Goal: Transaction & Acquisition: Purchase product/service

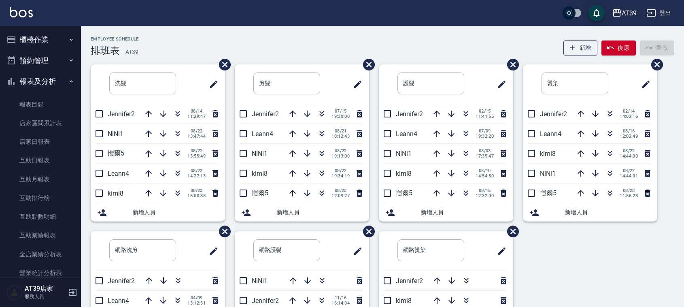
scroll to position [101, 0]
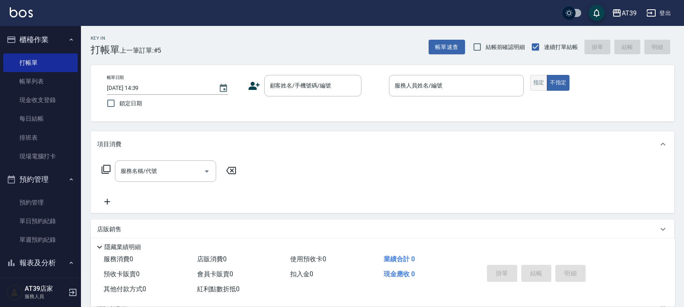
click at [537, 88] on button "指定" at bounding box center [538, 83] width 17 height 16
click at [316, 95] on div "顧客姓名/手機號碼/編號" at bounding box center [312, 85] width 97 height 21
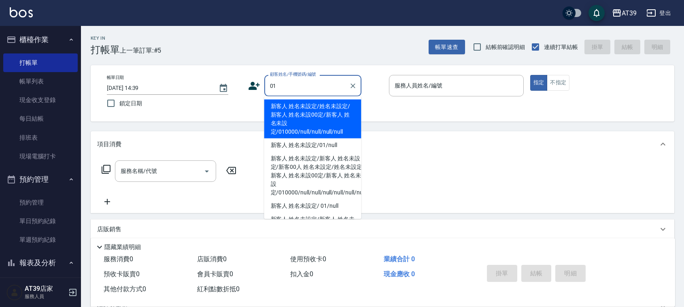
type input "新客人 姓名未設定/姓名未設定/新客人 姓名未設00定/新客人 姓名未設定/010000/null/null/null/null"
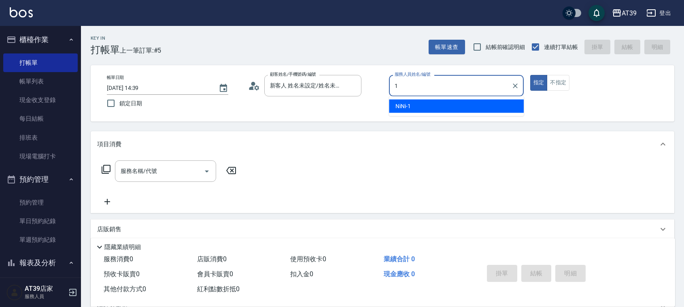
type input "NiNi-1"
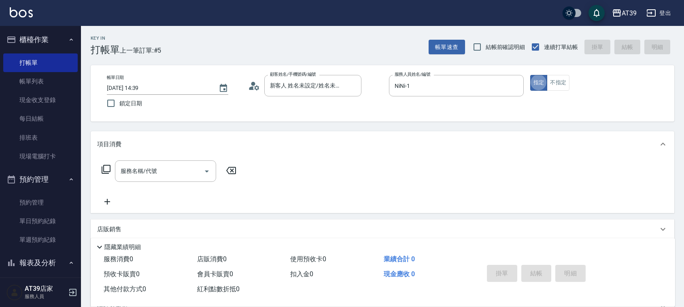
type button "true"
type input "新客人 姓名未設定/01/null"
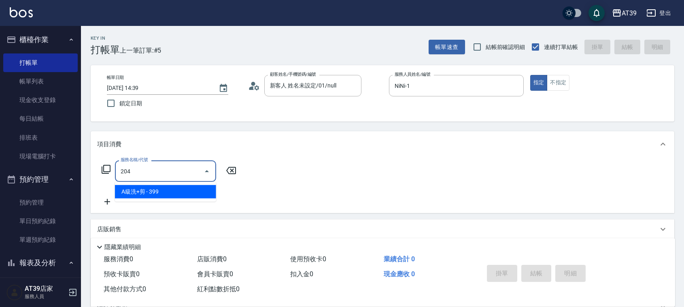
type input "A級洗+剪(204)"
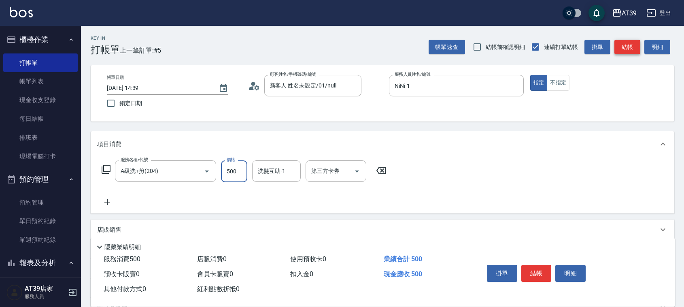
type input "500"
click at [626, 54] on button "結帳" at bounding box center [627, 47] width 26 height 15
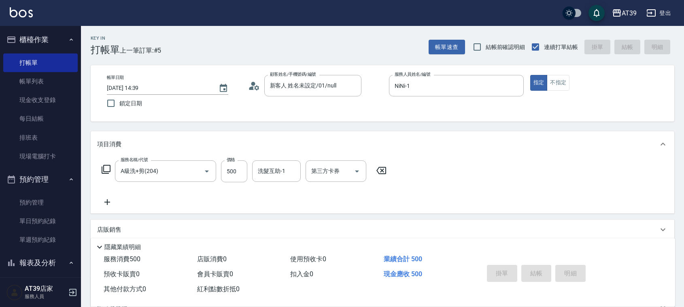
type input "[DATE] 16:03"
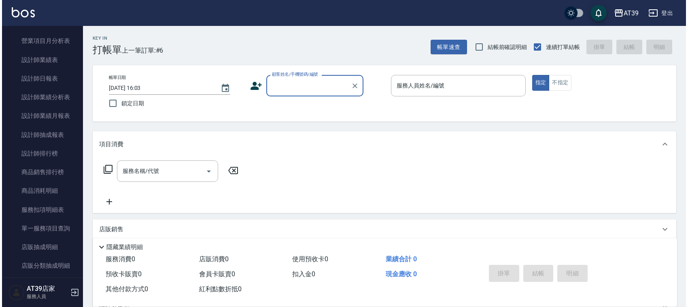
scroll to position [449, 0]
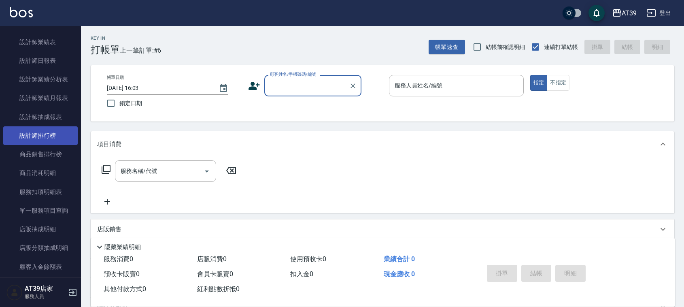
click at [55, 130] on link "設計師排行榜" at bounding box center [40, 135] width 74 height 19
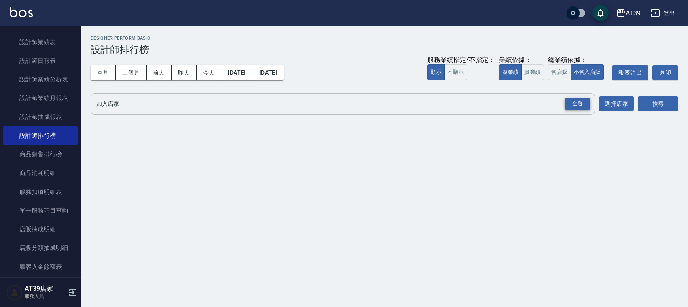
click at [589, 106] on div "全選" at bounding box center [577, 103] width 26 height 13
click at [668, 102] on button "搜尋" at bounding box center [658, 104] width 40 height 15
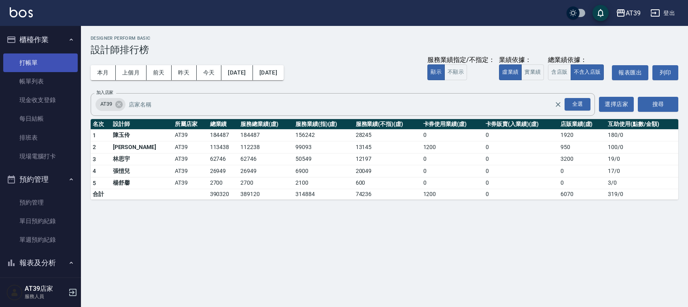
click at [41, 61] on link "打帳單" at bounding box center [40, 62] width 74 height 19
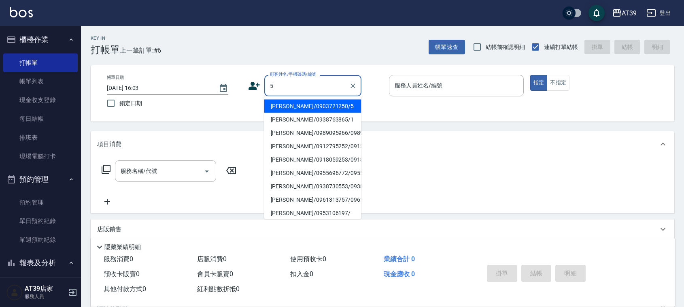
click at [324, 105] on li "[PERSON_NAME]/0903721250/5" at bounding box center [312, 106] width 97 height 13
type input "[PERSON_NAME]/0903721250/5"
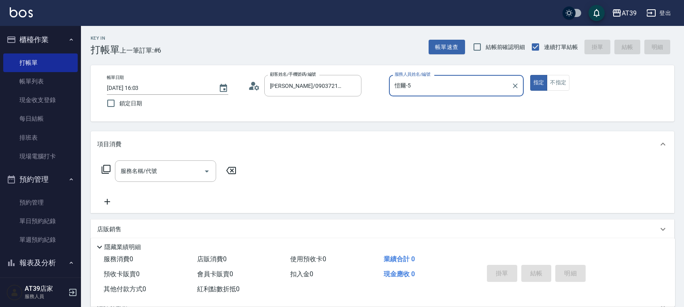
type input "愷爾-5"
click at [557, 81] on button "不指定" at bounding box center [558, 83] width 23 height 16
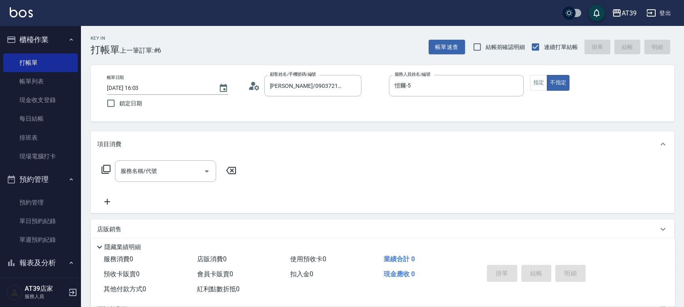
click at [104, 169] on icon at bounding box center [106, 169] width 10 height 10
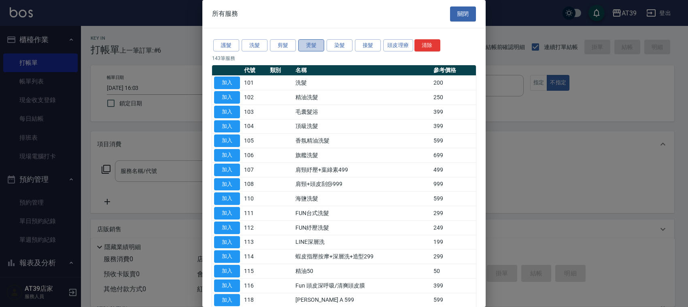
click at [311, 44] on button "燙髮" at bounding box center [311, 45] width 26 height 13
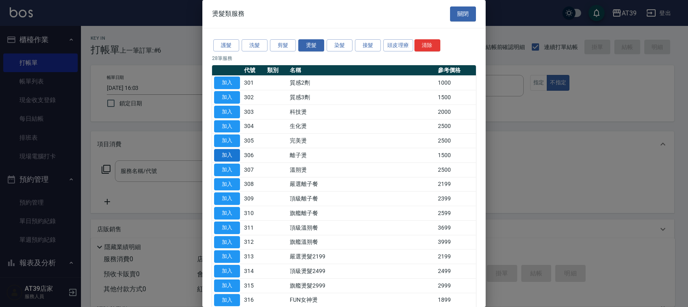
click at [223, 157] on button "加入" at bounding box center [227, 155] width 26 height 13
type input "離子燙(306)"
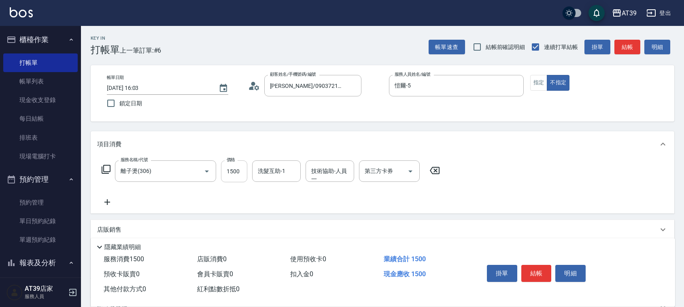
click at [240, 176] on input "1500" at bounding box center [234, 171] width 26 height 22
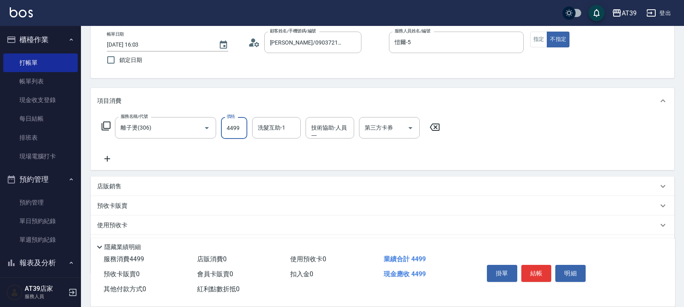
scroll to position [87, 0]
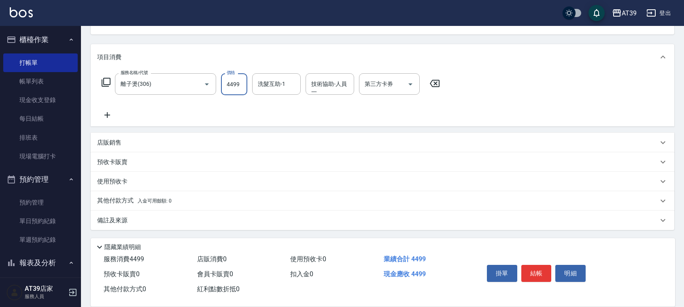
type input "4499"
click at [127, 199] on p "其他付款方式 入金可用餘額: 0" at bounding box center [134, 200] width 74 height 9
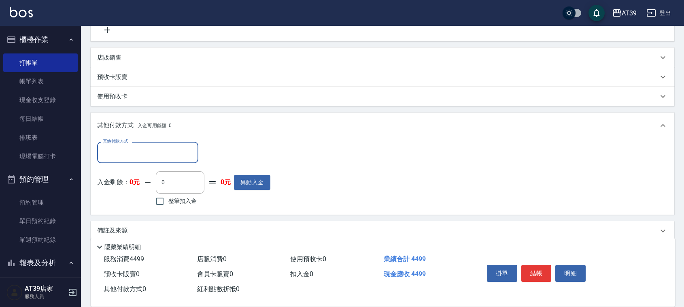
scroll to position [182, 0]
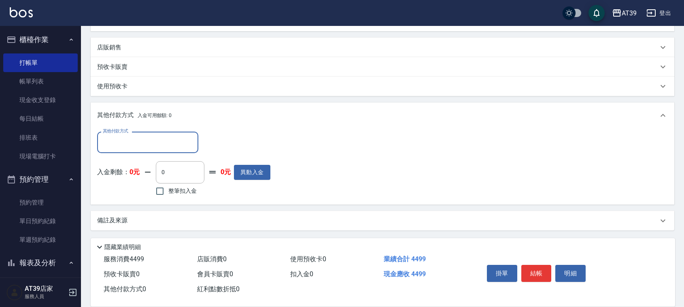
click at [152, 131] on div "其他付款方式" at bounding box center [147, 141] width 101 height 21
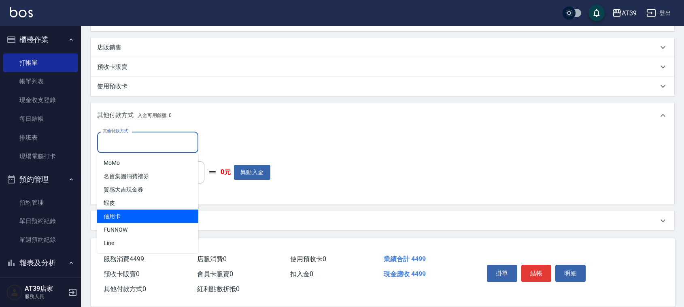
click at [147, 218] on span "信用卡" at bounding box center [147, 216] width 101 height 13
type input "信用卡"
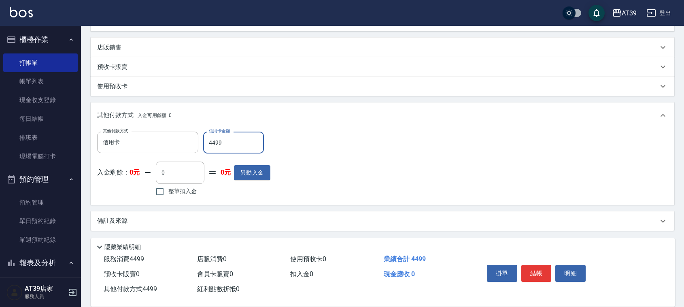
scroll to position [182, 0]
type input "4499"
click at [541, 265] on button "結帳" at bounding box center [536, 273] width 30 height 17
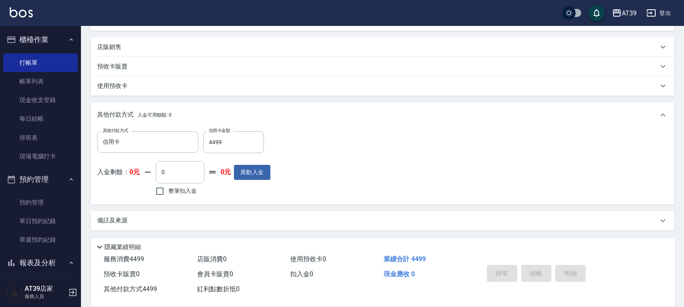
type input "[DATE] 16:25"
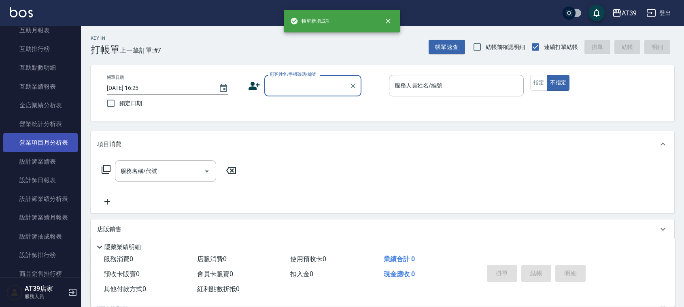
scroll to position [354, 0]
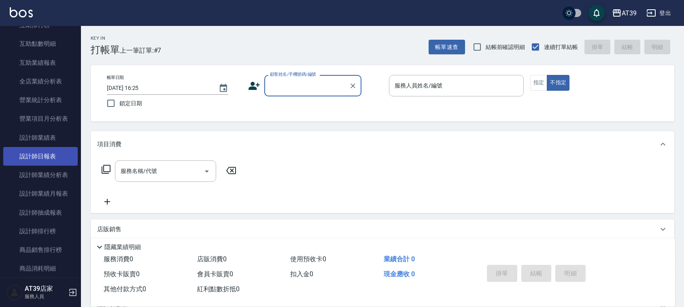
click at [57, 155] on link "設計師日報表" at bounding box center [40, 156] width 74 height 19
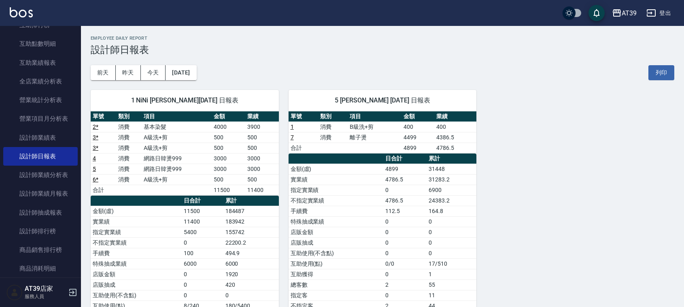
click at [23, 9] on img at bounding box center [21, 12] width 23 height 10
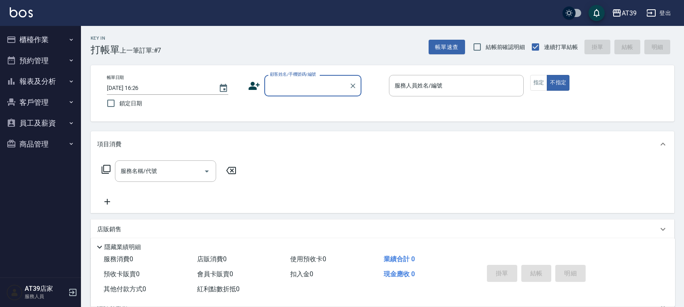
click at [34, 79] on button "報表及分析" at bounding box center [40, 81] width 74 height 21
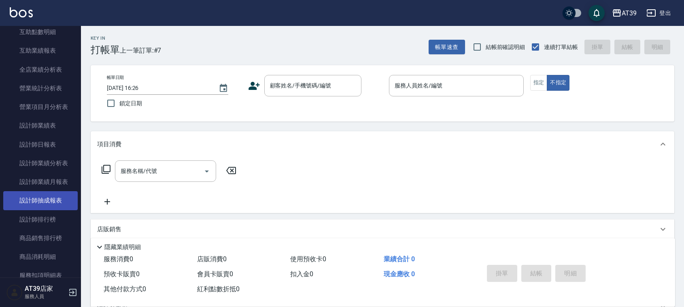
scroll to position [202, 0]
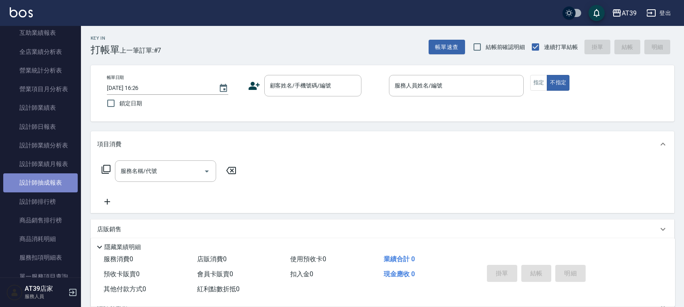
click at [54, 181] on link "設計師抽成報表" at bounding box center [40, 182] width 74 height 19
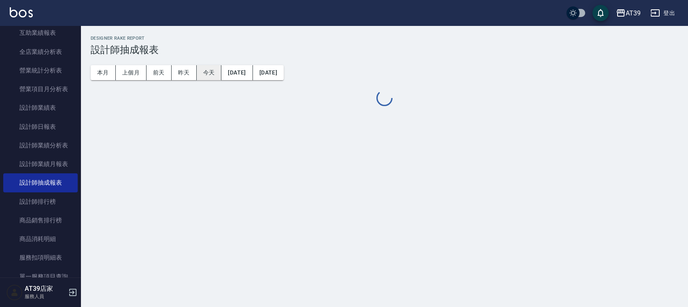
click at [205, 71] on button "今天" at bounding box center [209, 72] width 25 height 15
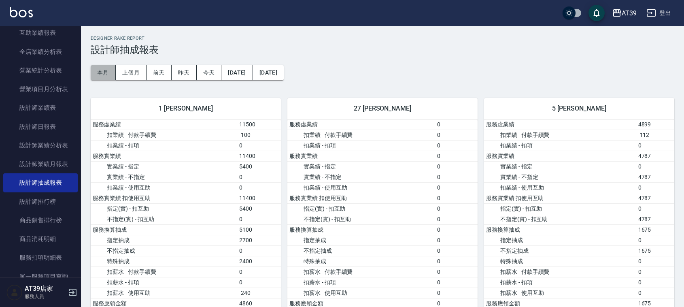
click at [103, 71] on button "本月" at bounding box center [103, 72] width 25 height 15
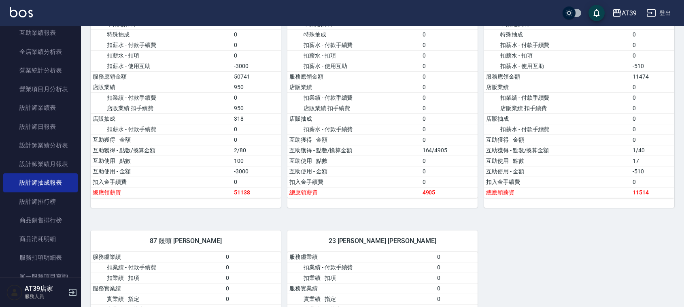
scroll to position [607, 0]
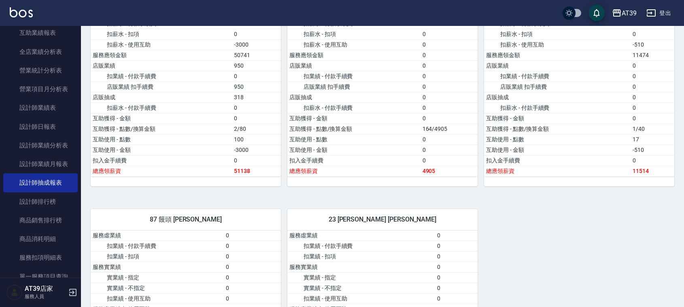
click at [13, 15] on img at bounding box center [21, 12] width 23 height 10
